Goal: Transaction & Acquisition: Purchase product/service

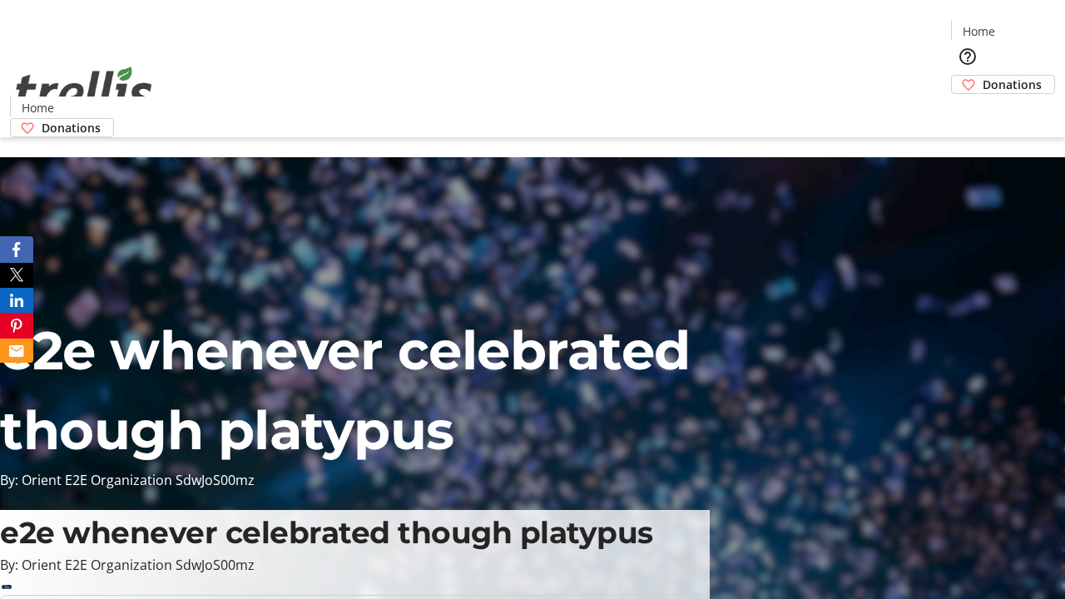
click at [983, 76] on span "Donations" at bounding box center [1012, 84] width 59 height 17
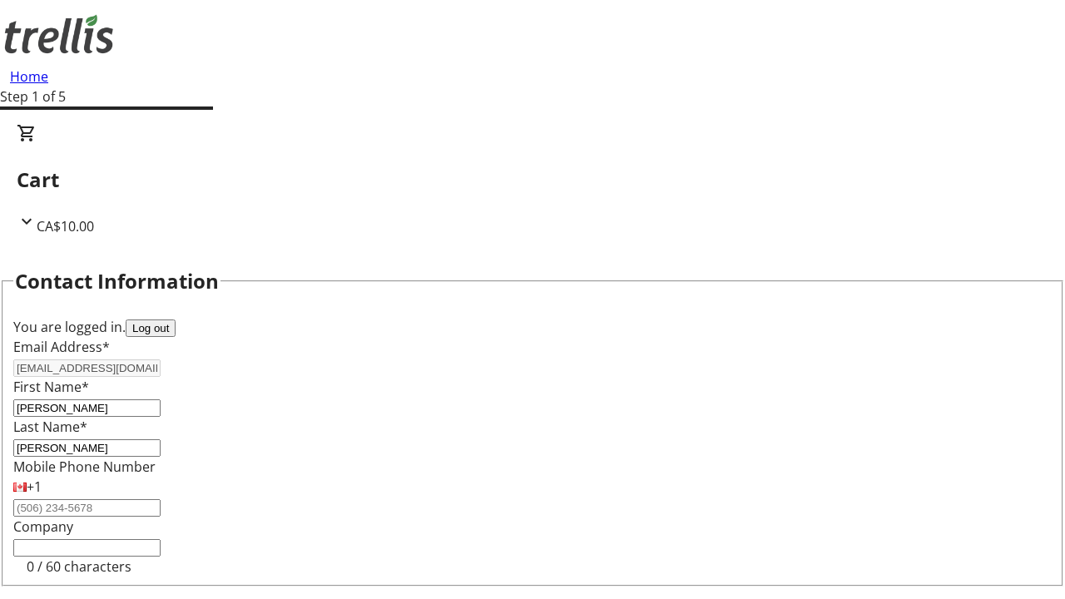
select select "CA"
select select "BC"
type input "Kelowna"
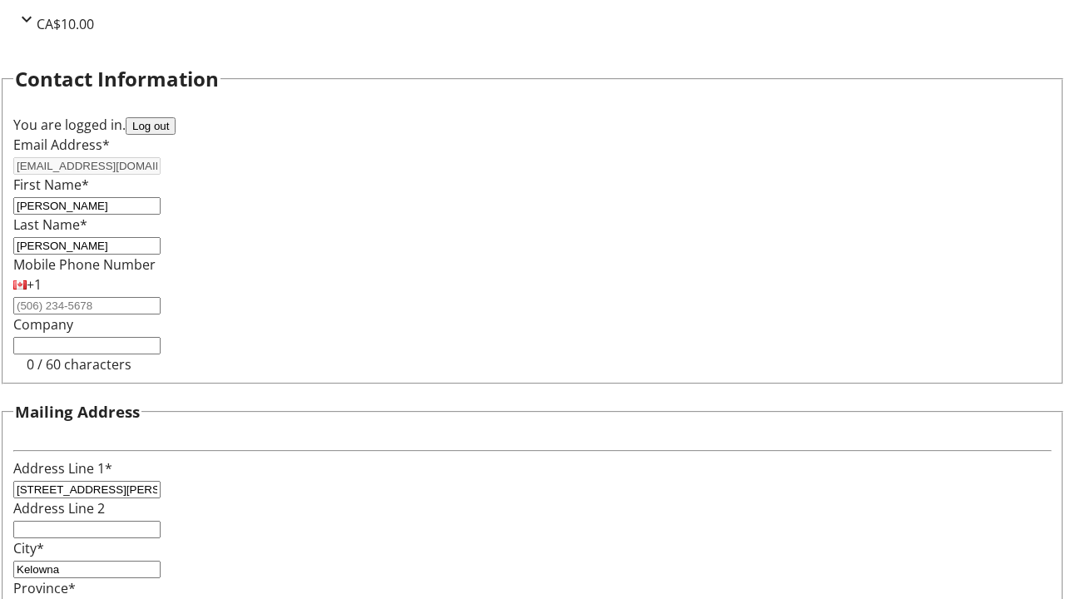
type input "V1Y 0C2"
